Goal: Navigation & Orientation: Go to known website

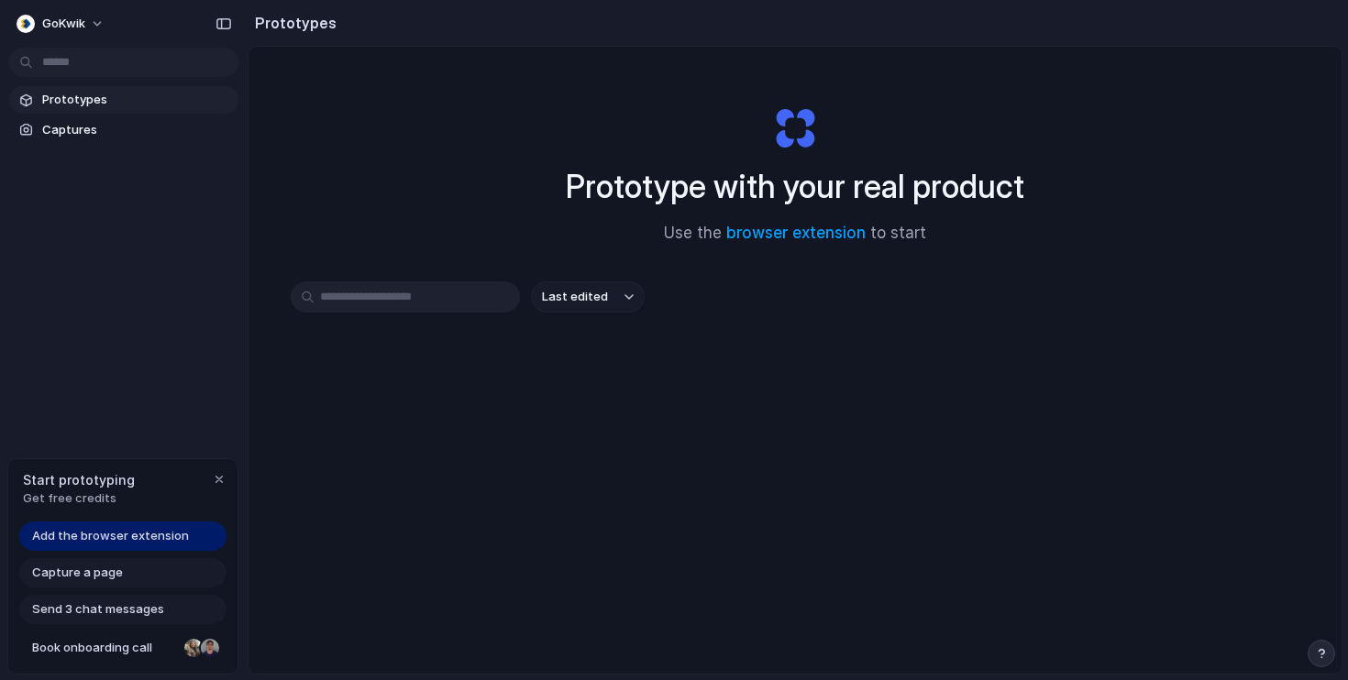
click at [454, 301] on input "text" at bounding box center [405, 297] width 229 height 31
click at [142, 537] on span "Add the browser extension" at bounding box center [110, 536] width 157 height 18
